Goal: Task Accomplishment & Management: Manage account settings

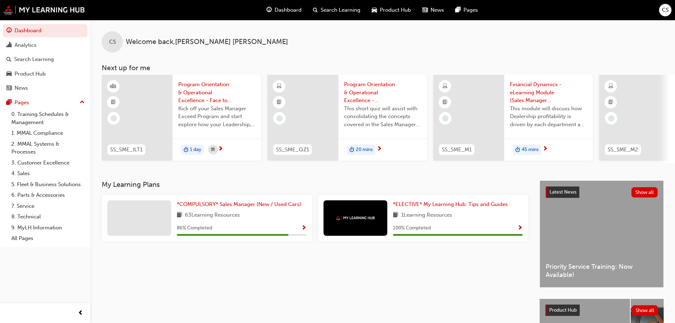
click at [659, 12] on div "CS" at bounding box center [665, 10] width 12 height 12
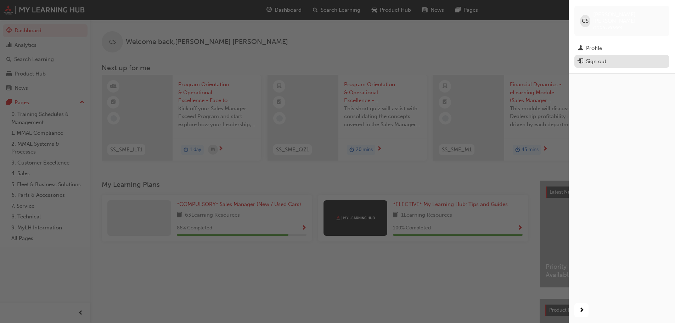
click at [599, 57] on div "Sign out" at bounding box center [596, 61] width 20 height 8
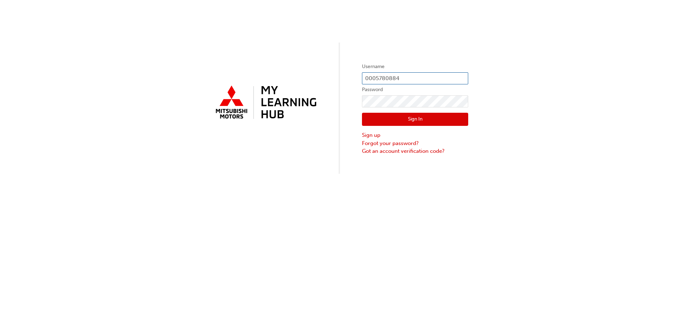
click at [430, 78] on input "0005780884" at bounding box center [415, 78] width 106 height 12
type input "[EMAIL_ADDRESS][DOMAIN_NAME]"
click at [412, 119] on button "Sign In" at bounding box center [415, 119] width 106 height 13
